Goal: Find specific page/section: Find specific page/section

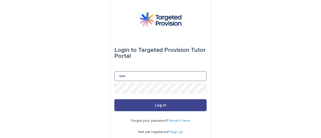
type input "**********"
click at [130, 106] on button "Log in" at bounding box center [160, 105] width 92 height 12
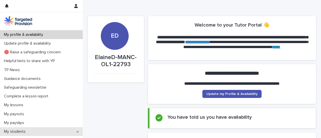
click at [11, 132] on p "My students" at bounding box center [16, 131] width 28 height 5
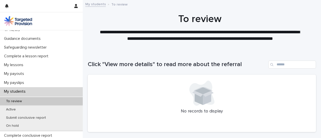
scroll to position [43, 0]
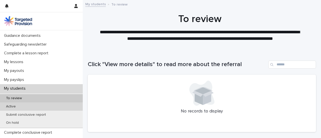
click at [11, 106] on p "Active" at bounding box center [11, 107] width 18 height 4
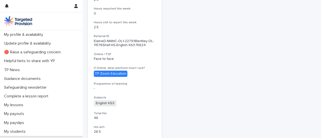
scroll to position [142, 0]
